Goal: Information Seeking & Learning: Learn about a topic

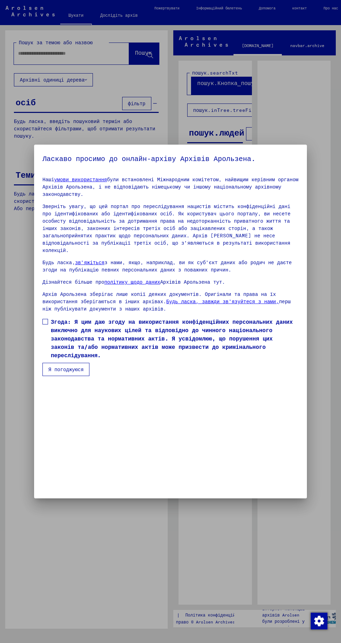
scroll to position [147, 0]
click at [33, 441] on div at bounding box center [170, 321] width 341 height 643
click at [45, 324] on span at bounding box center [45, 322] width 6 height 6
click at [61, 358] on font "Згода: Я цим даю згоду на використання конфіденційних персональних даних виключ…" at bounding box center [172, 338] width 242 height 40
click at [61, 372] on font "Я погоджуюся" at bounding box center [65, 369] width 35 height 6
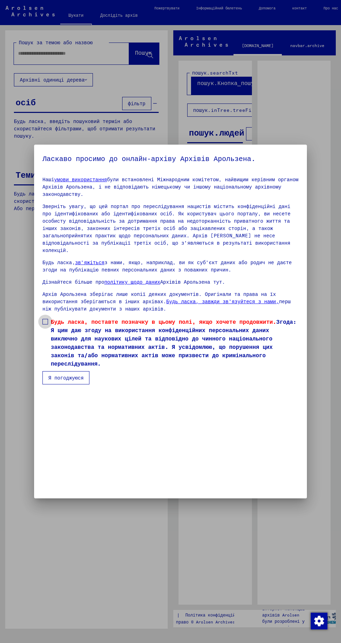
click at [42, 367] on label "Будь ласка, поставте позначку в цьому полі, якщо хочете продовжити. Згода: Я ци…" at bounding box center [170, 342] width 256 height 50
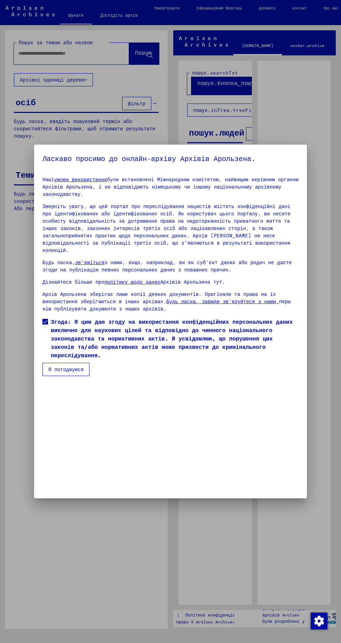
click at [63, 372] on font "Я погоджуюся" at bounding box center [65, 369] width 35 height 6
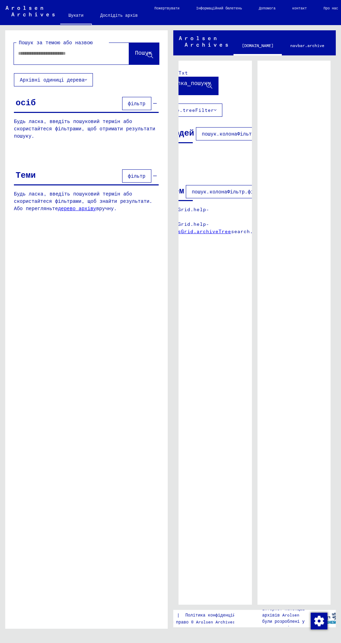
scroll to position [0, 0]
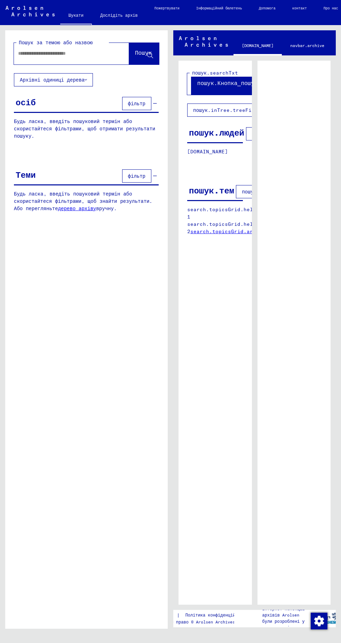
click at [41, 80] on font "Архівні одиниці дерева" at bounding box center [52, 80] width 65 height 6
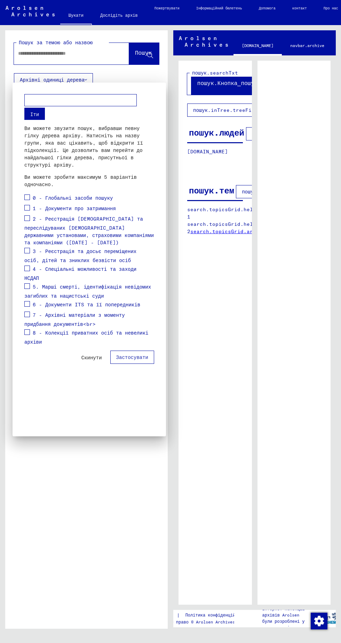
click at [27, 311] on span at bounding box center [27, 314] width 6 height 6
click at [131, 354] on font "Застосувати" at bounding box center [132, 357] width 32 height 6
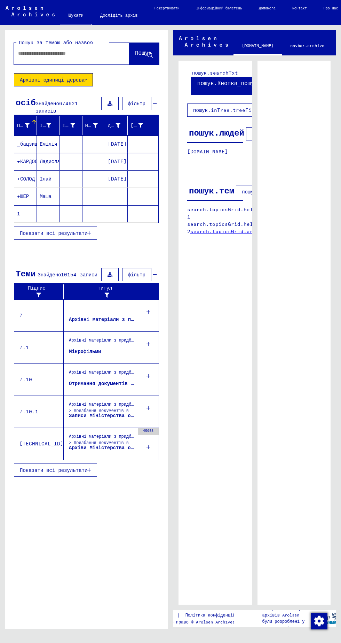
scroll to position [33, 0]
click at [148, 332] on icon at bounding box center [149, 344] width 4 height 24
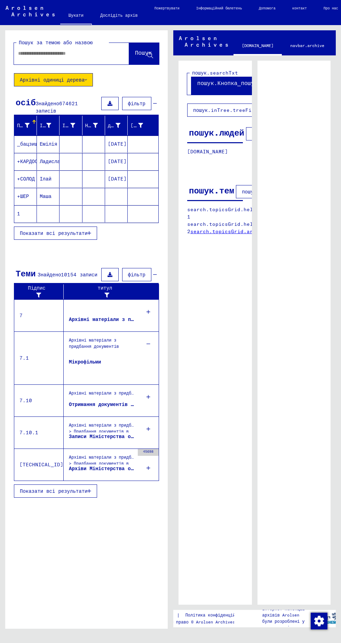
click at [148, 332] on icon at bounding box center [149, 344] width 4 height 24
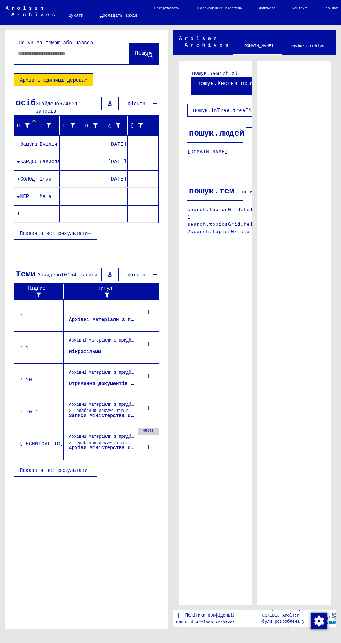
click at [148, 299] on icon at bounding box center [149, 311] width 4 height 24
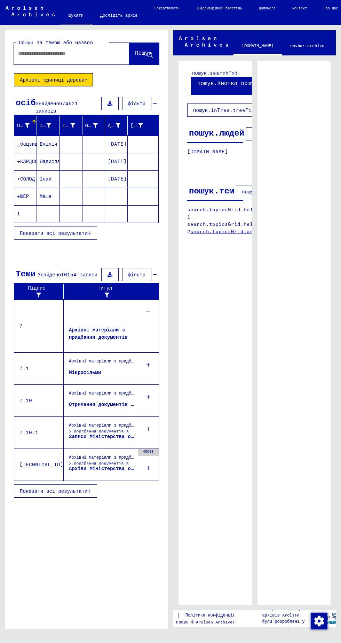
click at [78, 488] on font "Показати всі результати" at bounding box center [54, 491] width 68 height 6
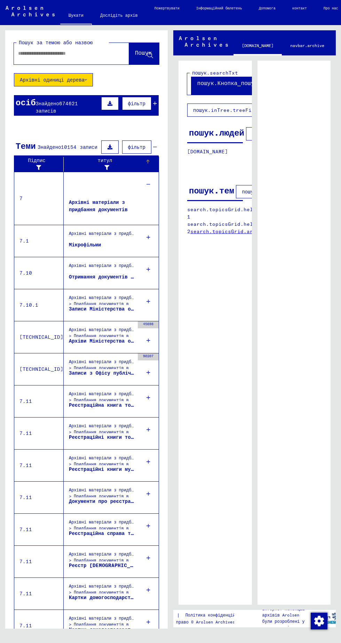
click at [148, 159] on div at bounding box center [148, 159] width 1 height 1
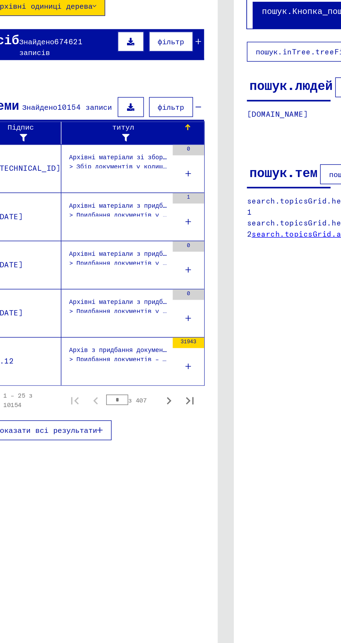
scroll to position [32, 0]
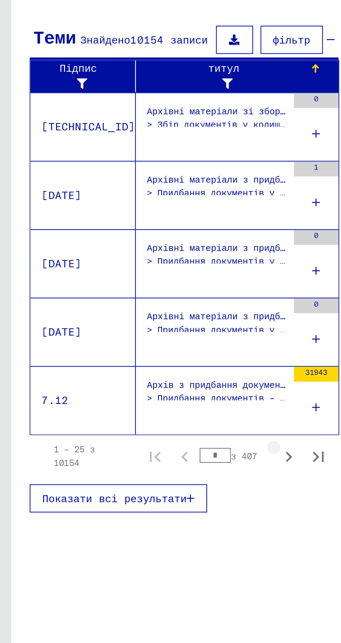
click at [134, 337] on icon "Наступна сторінка" at bounding box center [136, 342] width 10 height 10
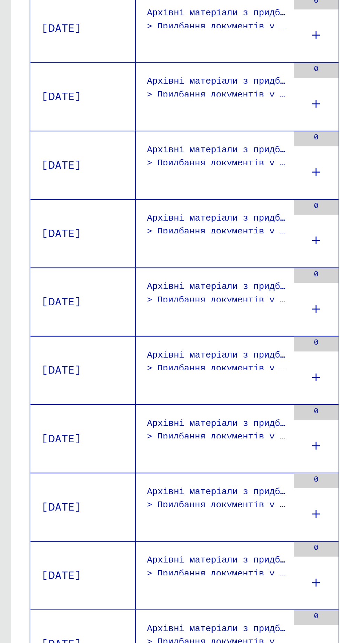
scroll to position [33, 0]
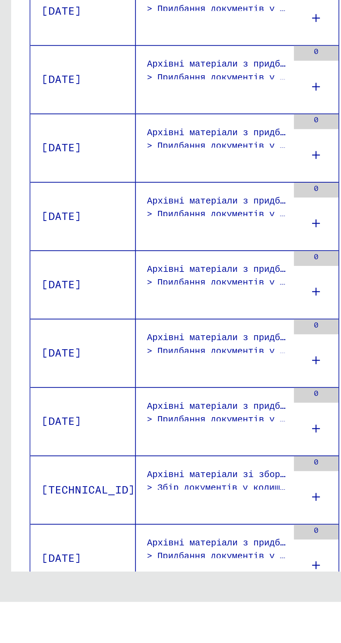
click at [86, 642] on icon "Попередня сторінка" at bounding box center [87, 649] width 10 height 10
type input "*"
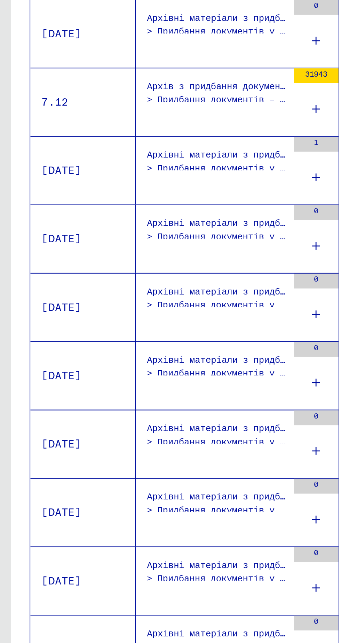
scroll to position [0, 0]
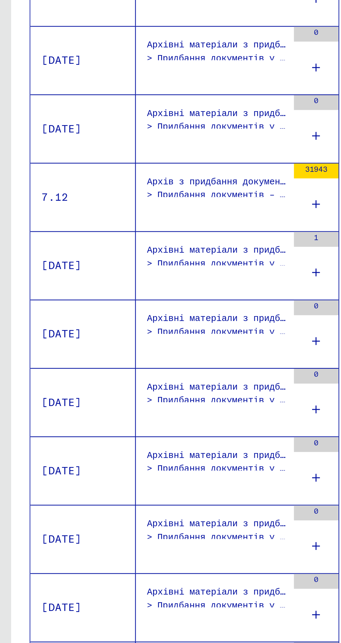
click at [74, 309] on div "Архів з придбання документів > Придбання документів – міжнародні організації > …" at bounding box center [101, 313] width 65 height 16
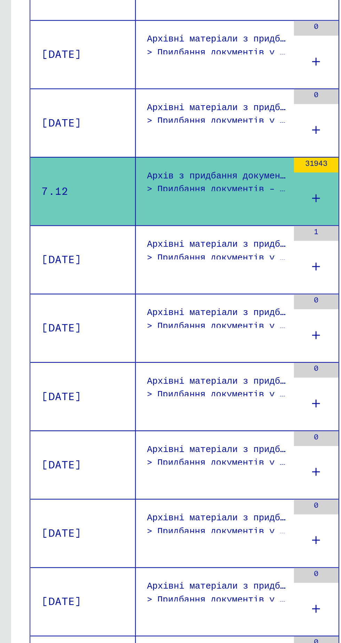
scroll to position [0, 23]
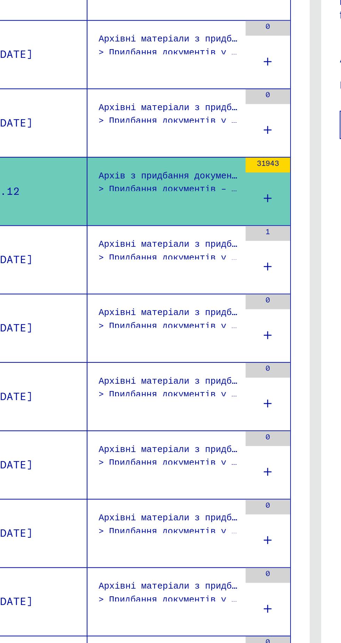
click at [128, 315] on div "31943" at bounding box center [125, 312] width 21 height 31
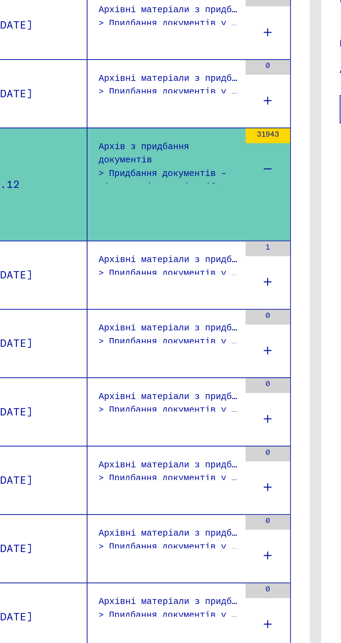
scroll to position [15, 0]
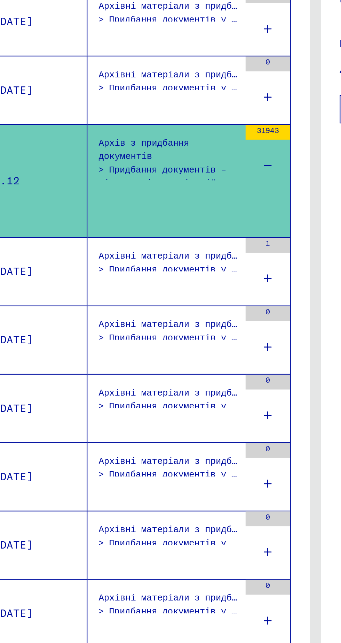
click at [51, 300] on font "> Придбання документів – міжнародні організації > Архівна серія МКЧХ" at bounding box center [76, 309] width 60 height 18
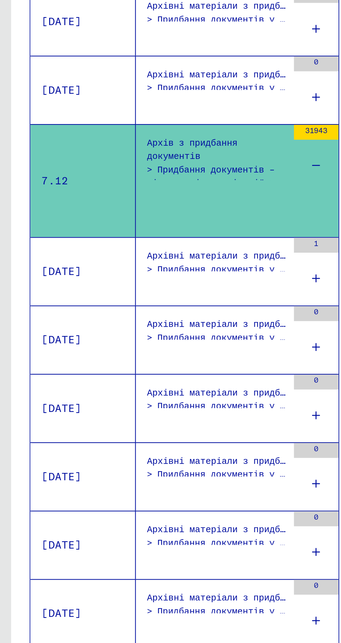
click at [29, 300] on td "7.12" at bounding box center [38, 308] width 49 height 53
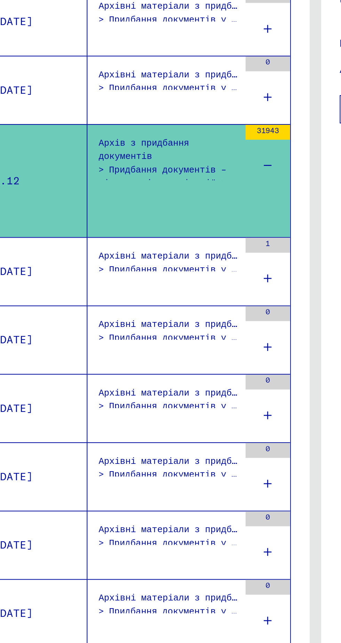
scroll to position [0, 22]
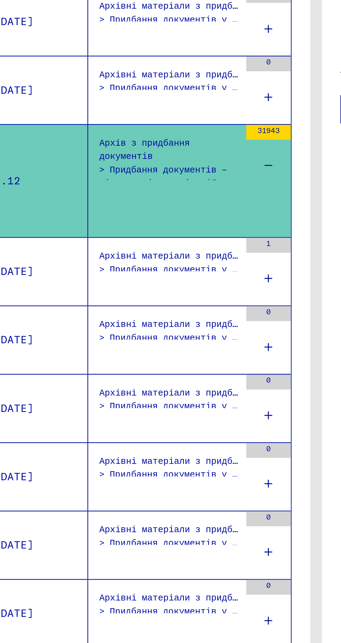
click at [14, 307] on td "7.12" at bounding box center [16, 308] width 49 height 53
click at [122, 282] on font "31943" at bounding box center [126, 284] width 10 height 5
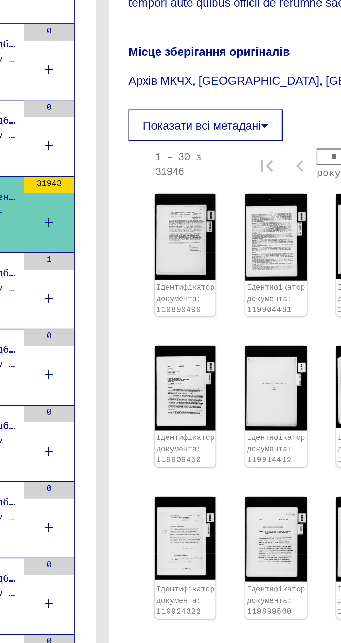
scroll to position [0, 0]
